Goal: Task Accomplishment & Management: Manage account settings

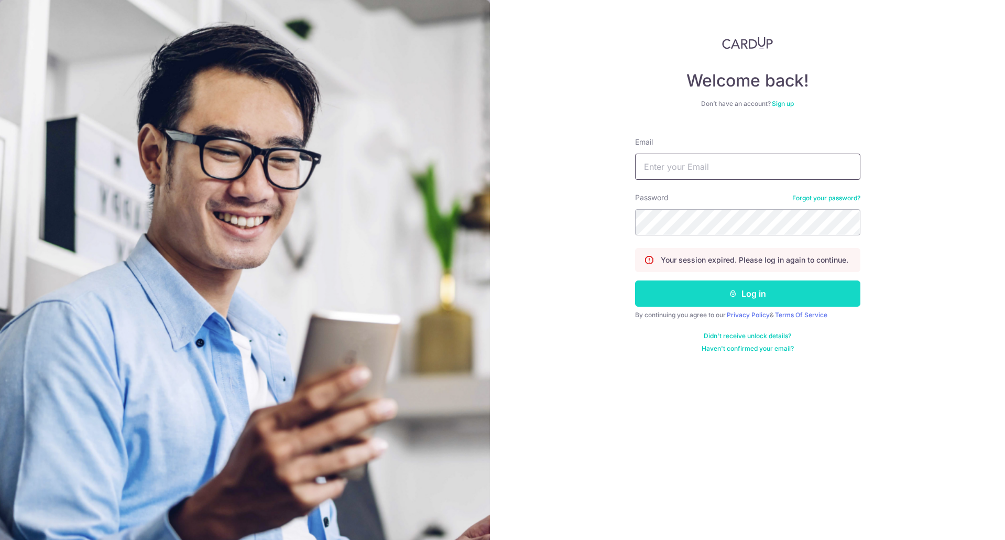
type input "noelchiew@gmail.com"
click at [720, 291] on button "Log in" at bounding box center [747, 293] width 225 height 26
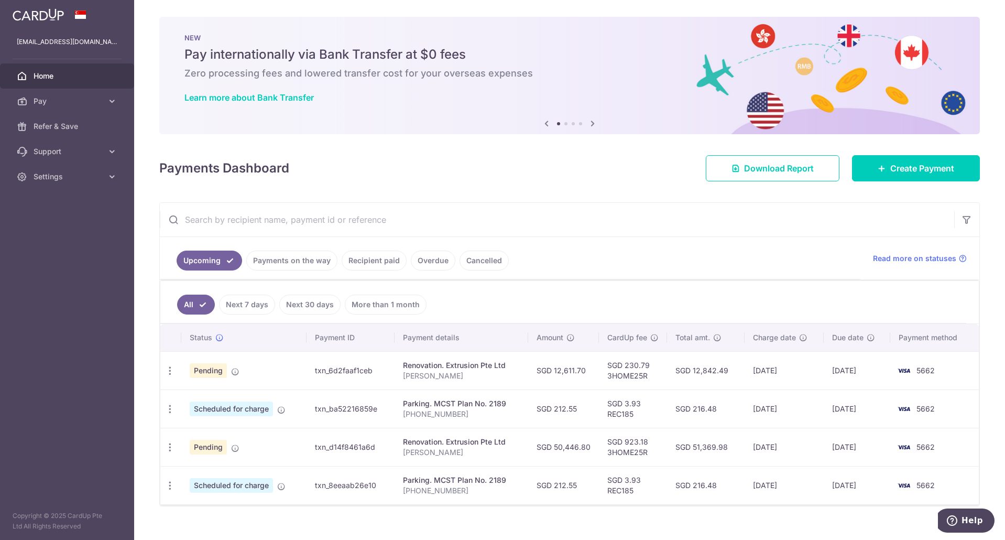
scroll to position [16, 0]
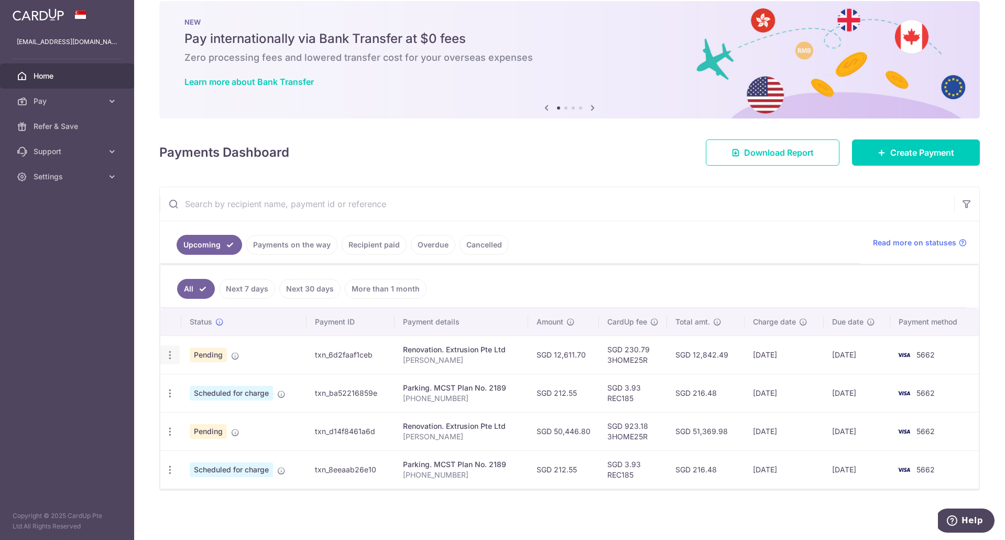
click at [169, 353] on icon "button" at bounding box center [170, 355] width 11 height 11
click at [203, 385] on span "Update payment" at bounding box center [225, 383] width 71 height 13
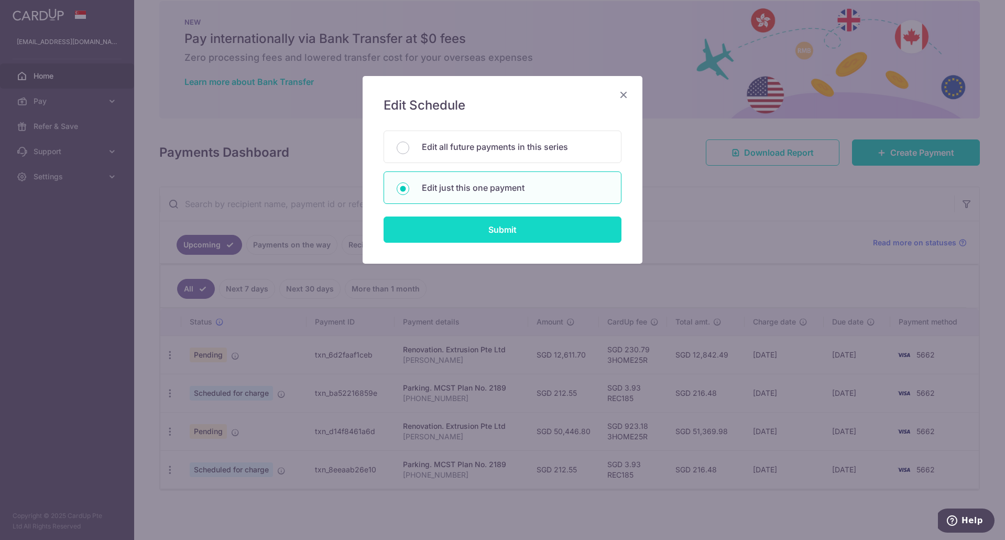
click at [500, 225] on input "Submit" at bounding box center [503, 229] width 238 height 26
radio input "true"
type input "12,611.70"
type input "22/10/2025"
type input "Noel"
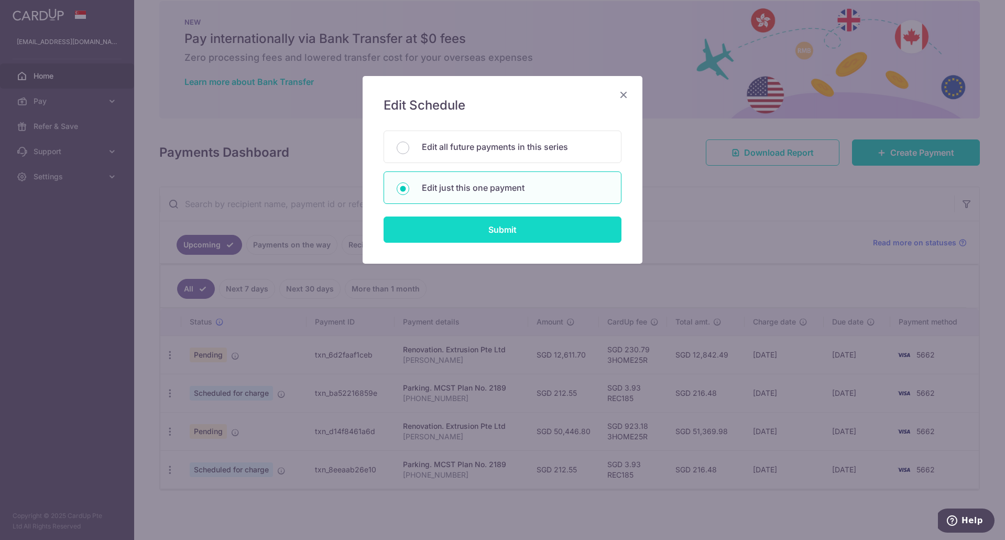
type input "First 10%"
type input "3HOME25R"
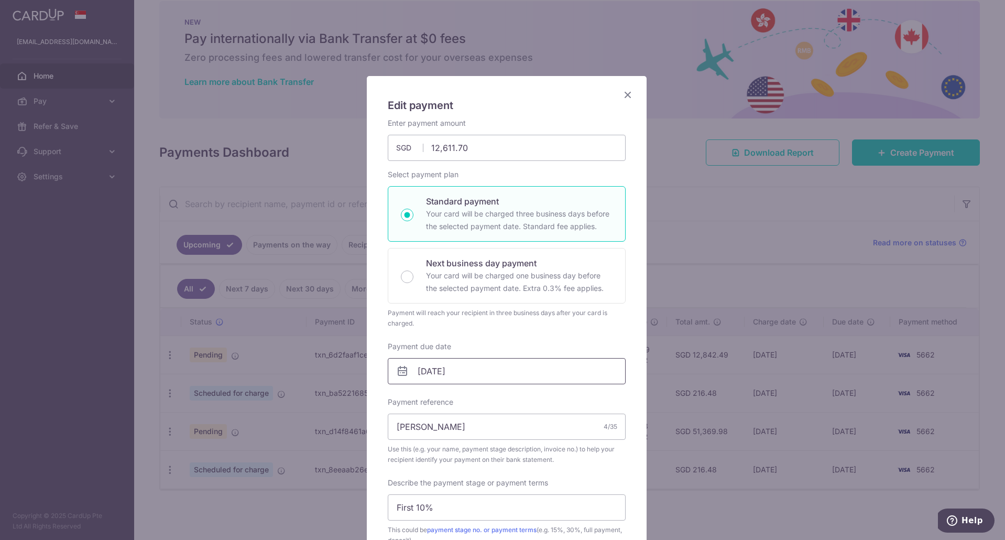
click at [470, 366] on input "22/10/2025" at bounding box center [507, 371] width 238 height 26
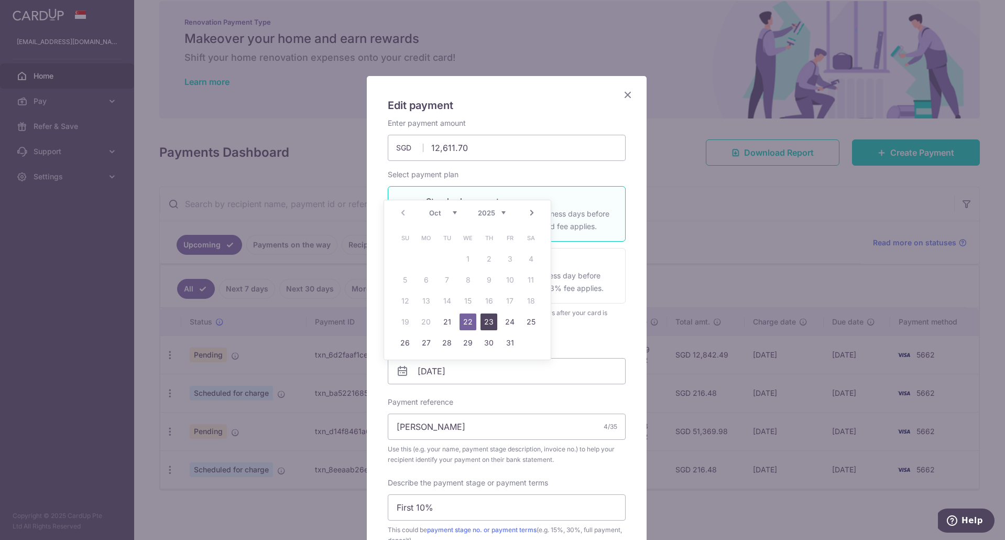
click at [491, 322] on link "23" at bounding box center [489, 321] width 17 height 17
type input "23/10/2025"
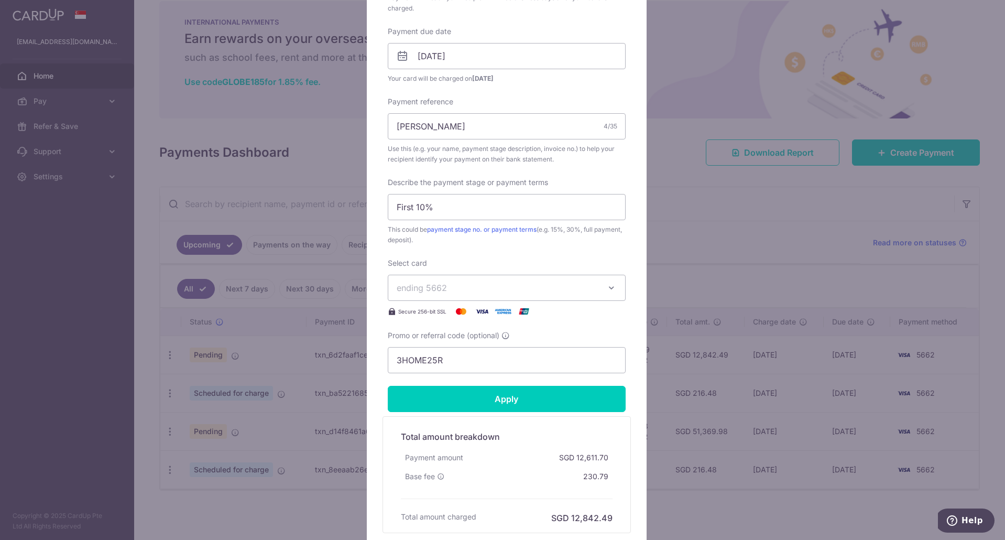
scroll to position [367, 0]
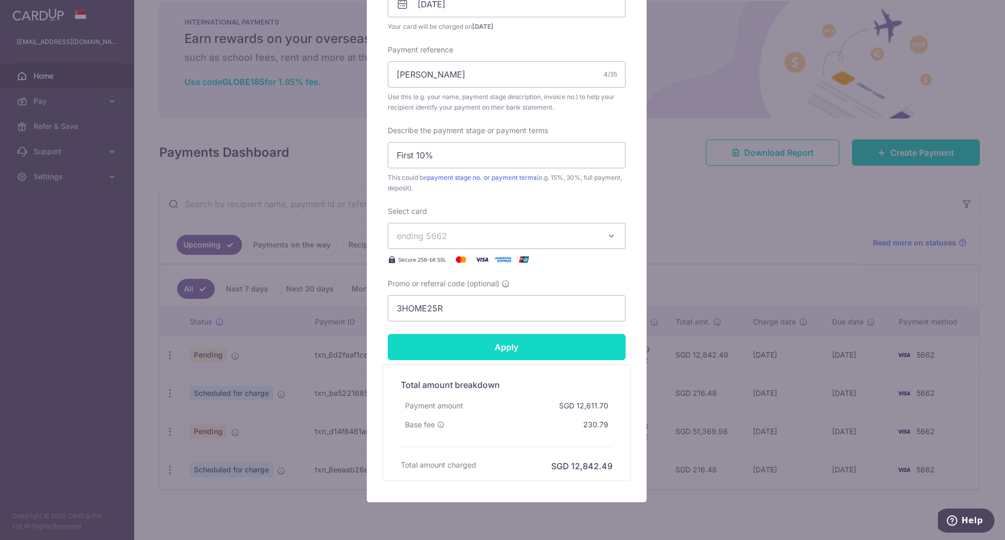
click at [507, 351] on input "Apply" at bounding box center [507, 347] width 238 height 26
type input "Successfully Applied"
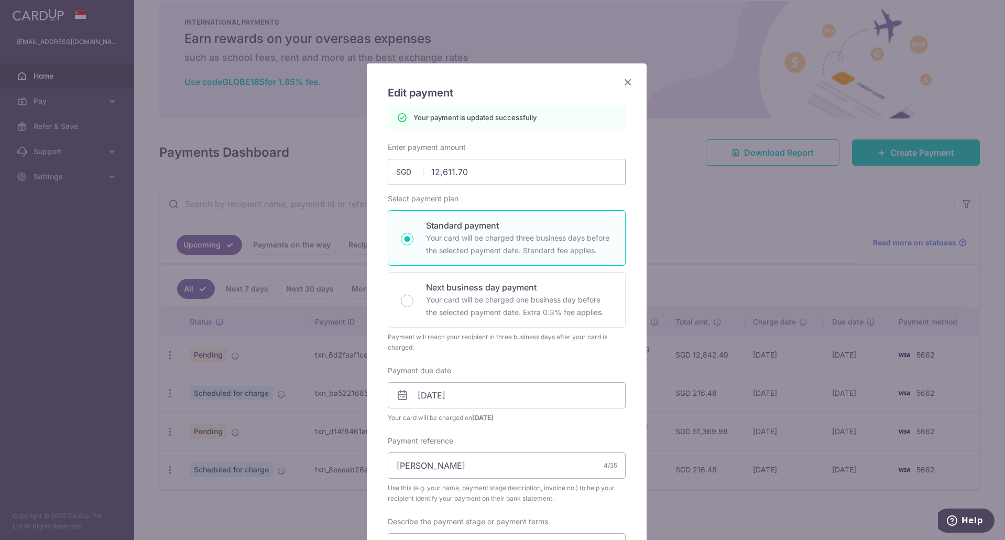
scroll to position [0, 0]
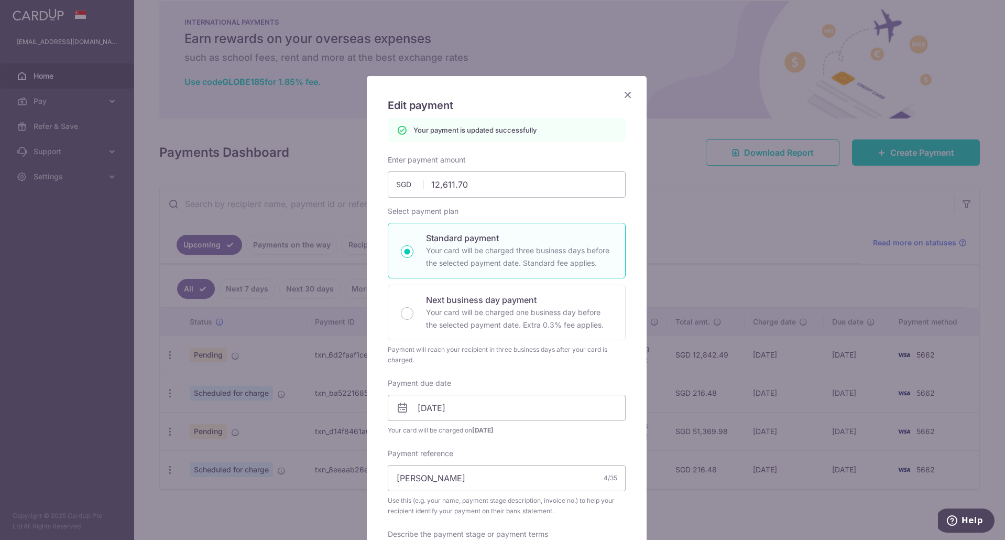
click at [627, 94] on icon "Close" at bounding box center [628, 94] width 13 height 13
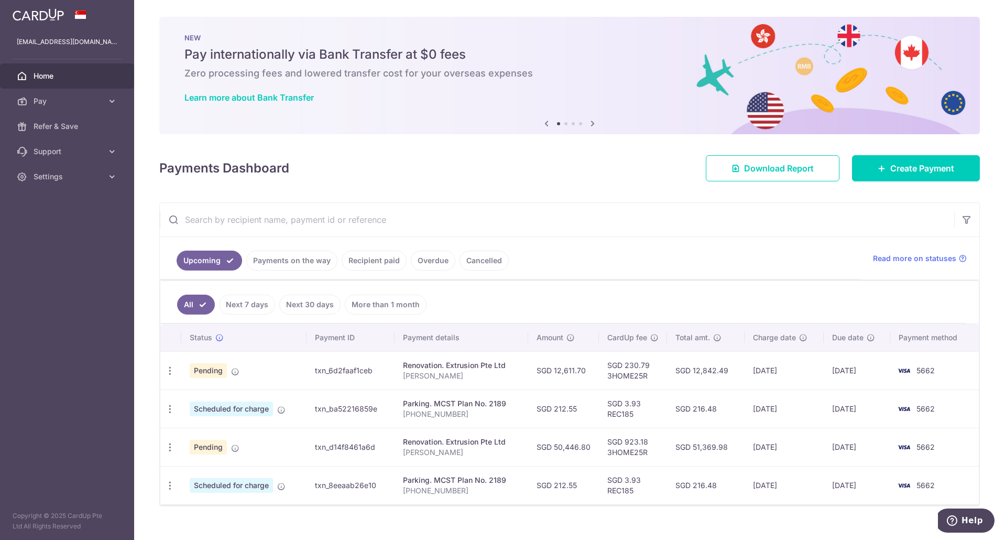
scroll to position [16, 0]
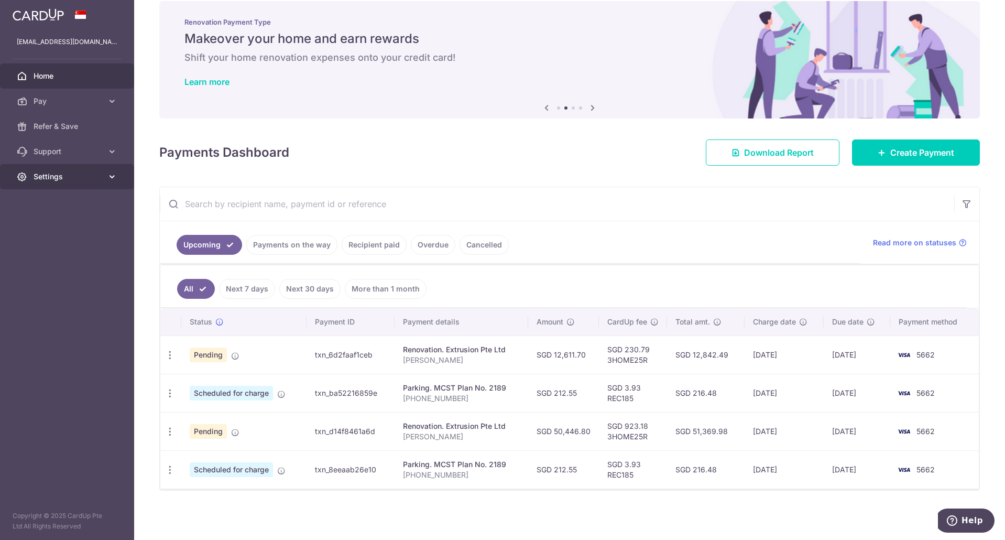
click at [105, 176] on link "Settings" at bounding box center [67, 176] width 134 height 25
click at [72, 230] on span "Logout" at bounding box center [68, 227] width 69 height 10
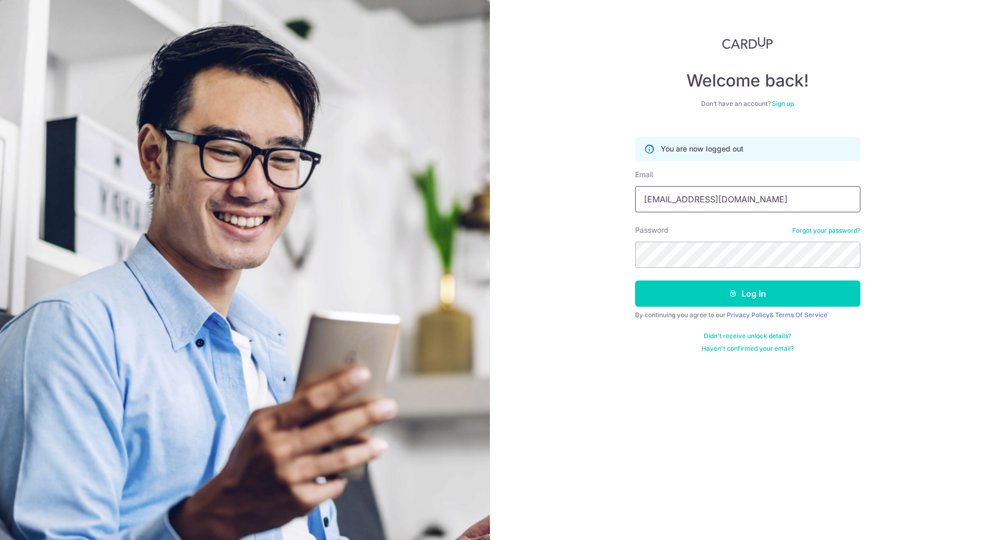
click at [702, 201] on input "[EMAIL_ADDRESS][DOMAIN_NAME]" at bounding box center [747, 199] width 225 height 26
type input "eeweikok@gmail.com"
click at [733, 282] on button "Log in" at bounding box center [747, 293] width 225 height 26
